Goal: Find specific page/section: Find specific page/section

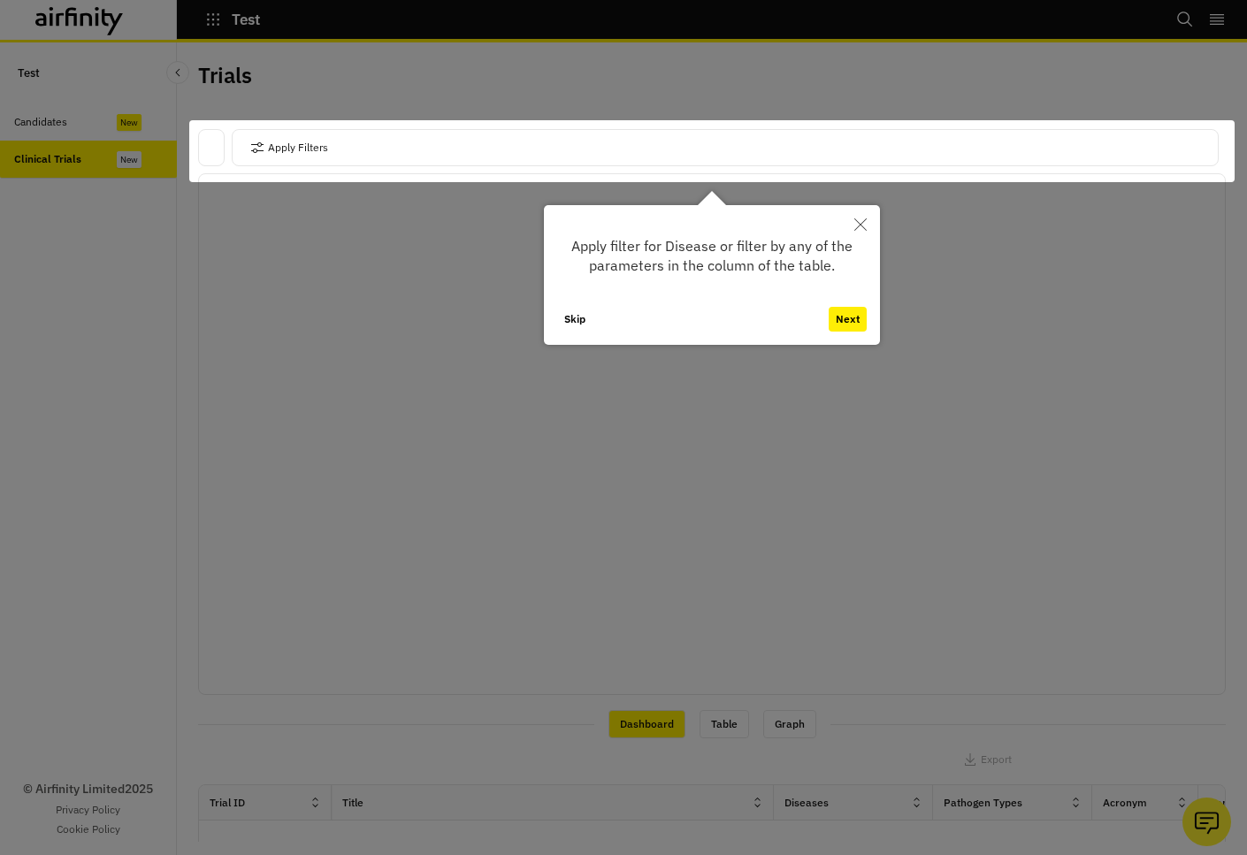
click at [864, 220] on icon "Close" at bounding box center [860, 224] width 12 height 12
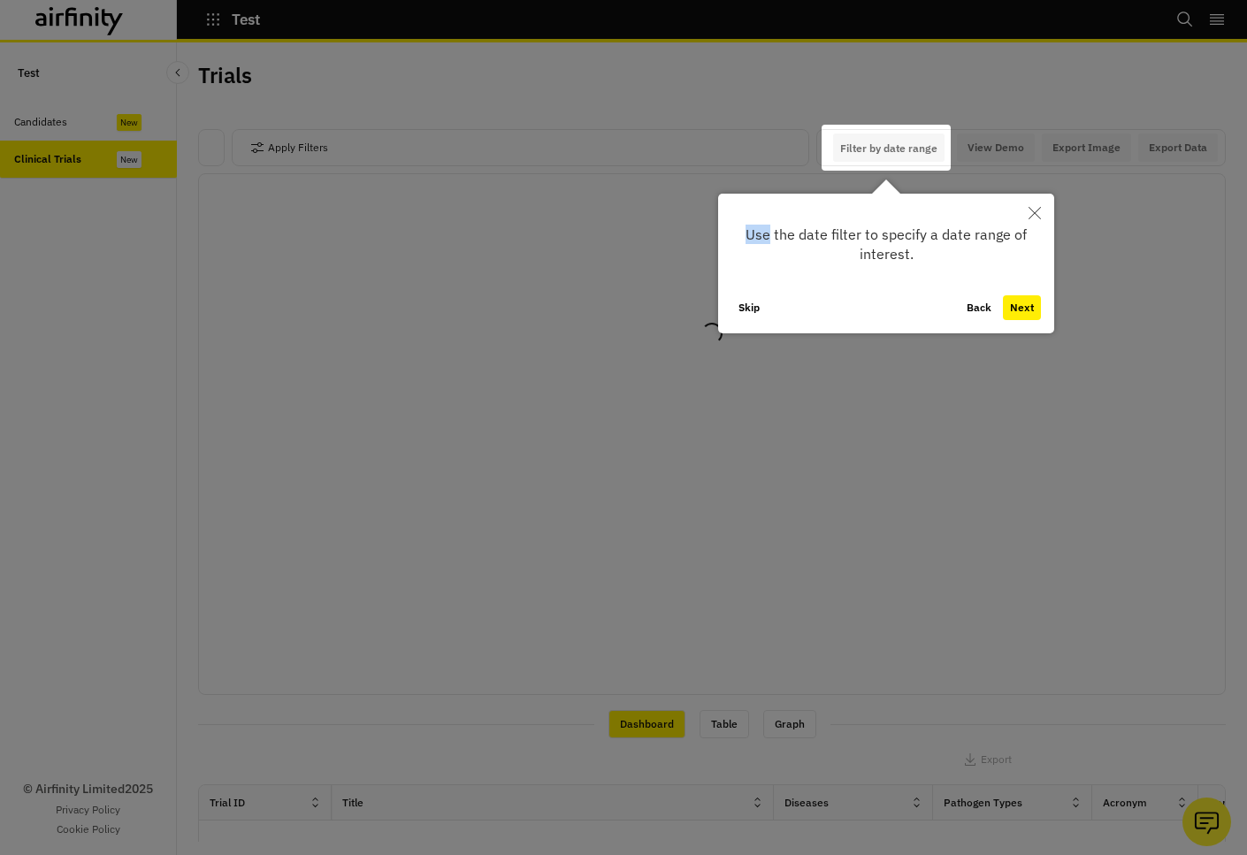
click at [865, 221] on div "Use the date filter to specify a date range of interest." at bounding box center [887, 244] width 310 height 75
click at [825, 175] on div at bounding box center [623, 427] width 1247 height 855
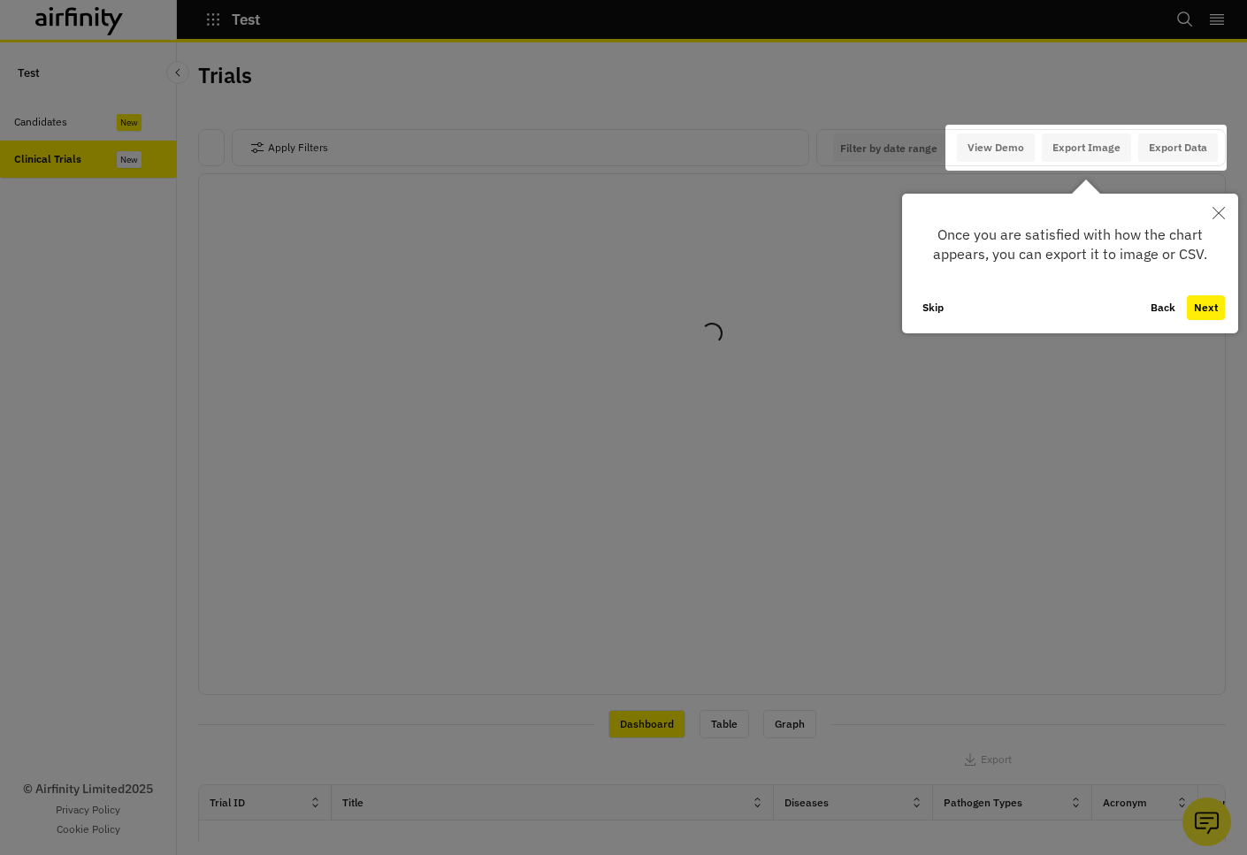
click at [816, 173] on div at bounding box center [623, 427] width 1247 height 855
click at [815, 173] on div "Loading..." at bounding box center [712, 434] width 1028 height 522
